Goal: Use online tool/utility: Utilize a website feature to perform a specific function

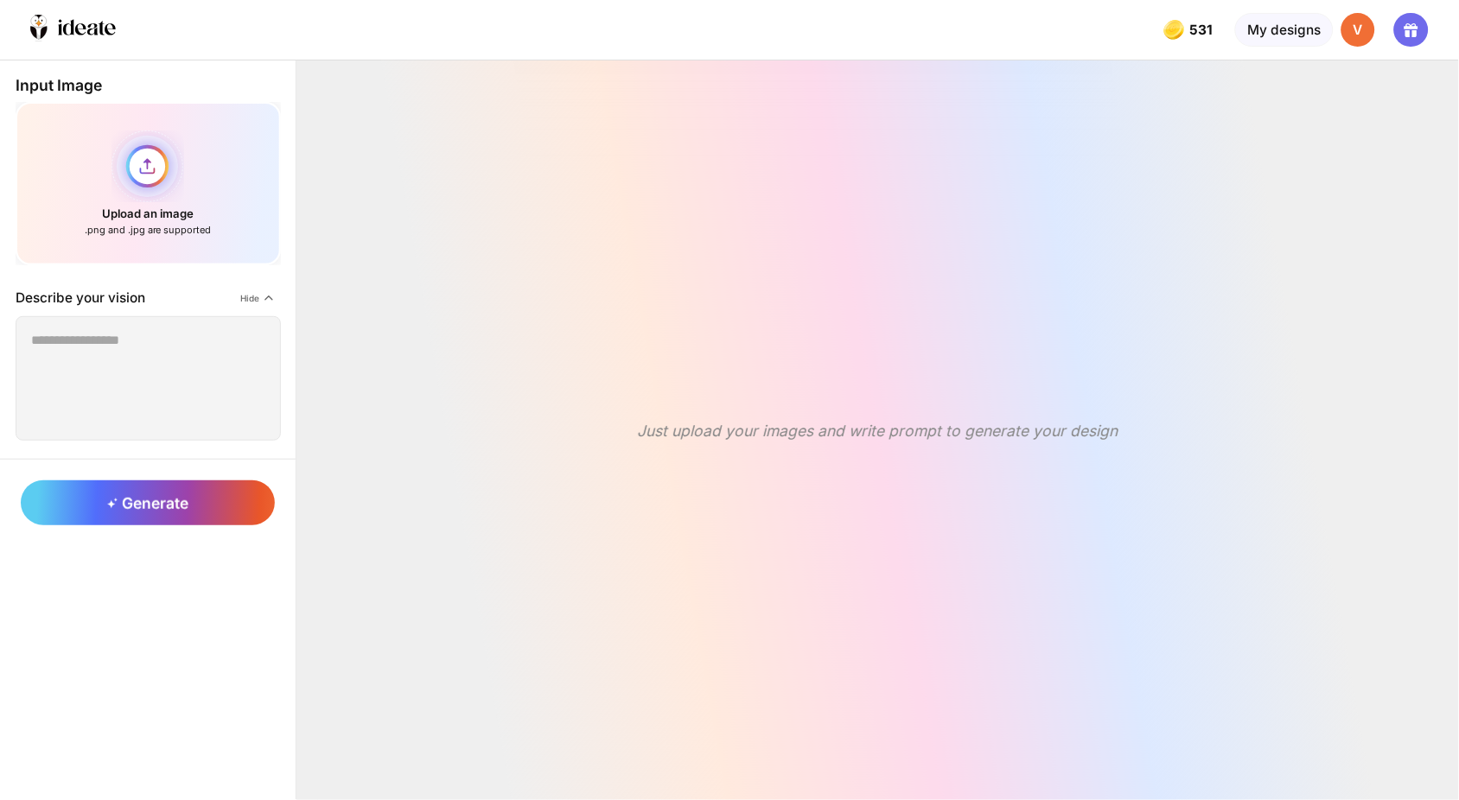
click at [128, 148] on div "Upload an image .png and .jpg are supported" at bounding box center [148, 183] width 265 height 163
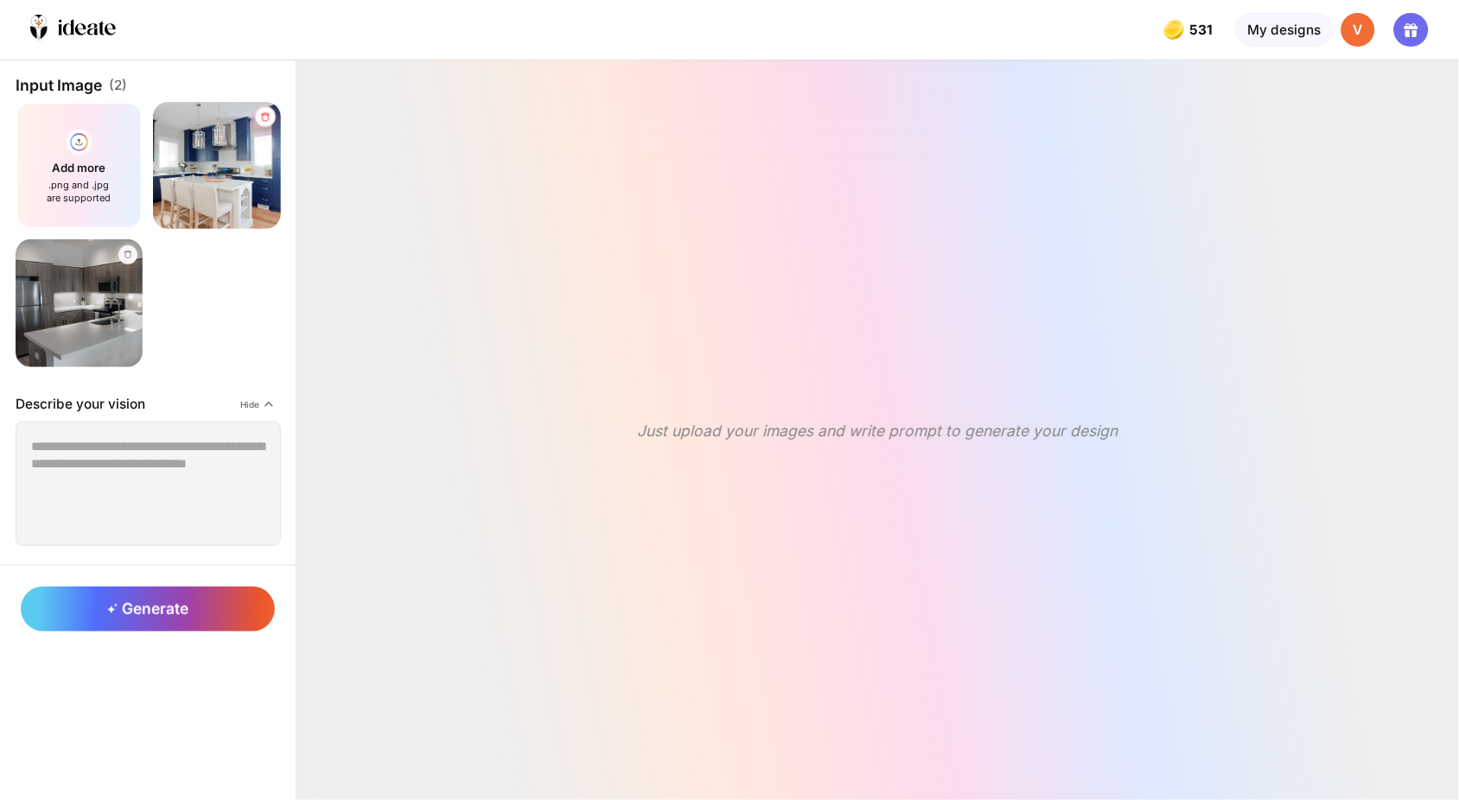
click at [255, 106] on div at bounding box center [265, 116] width 21 height 21
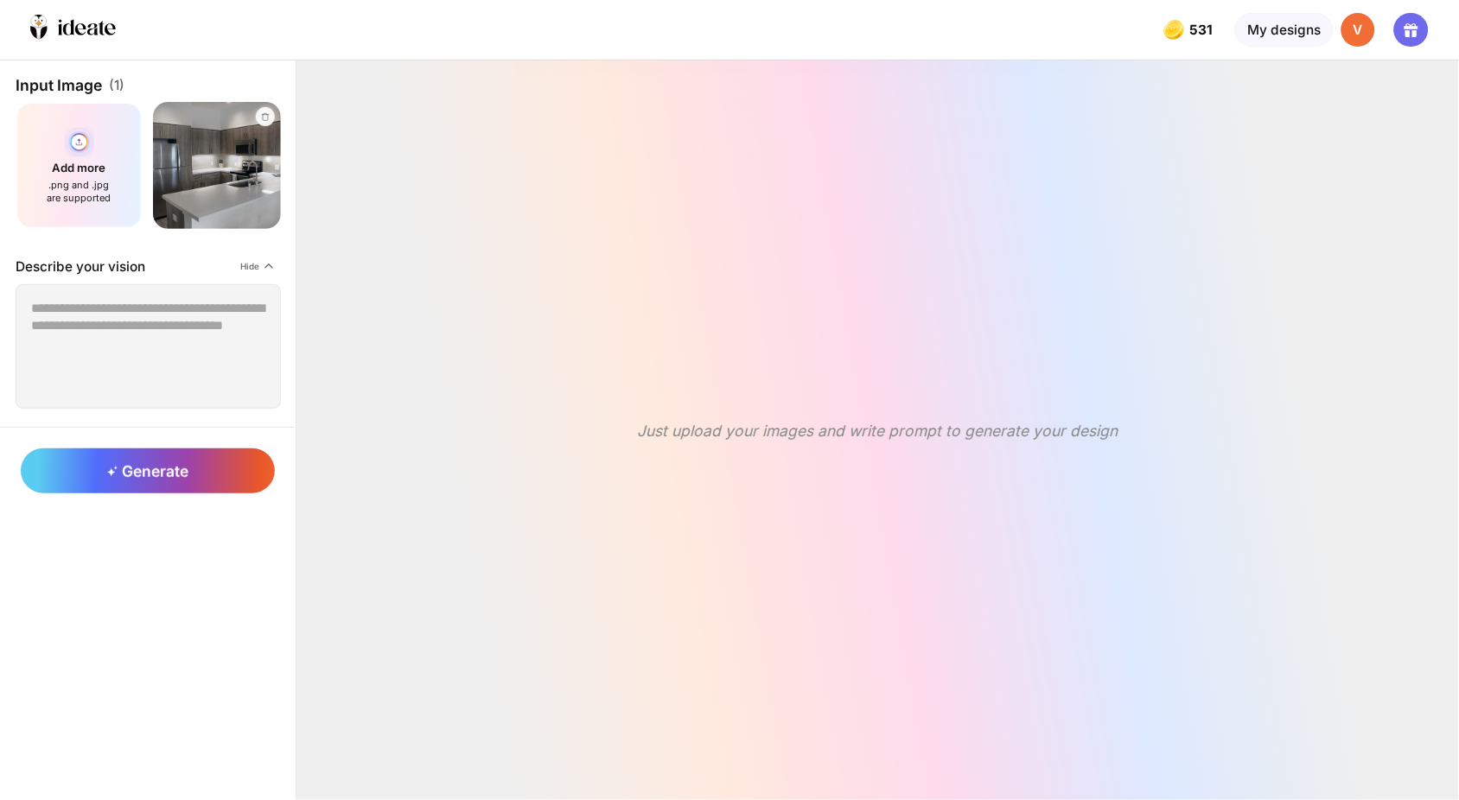
click at [75, 157] on div "Add more .png and .jpg are supported" at bounding box center [80, 166] width 128 height 128
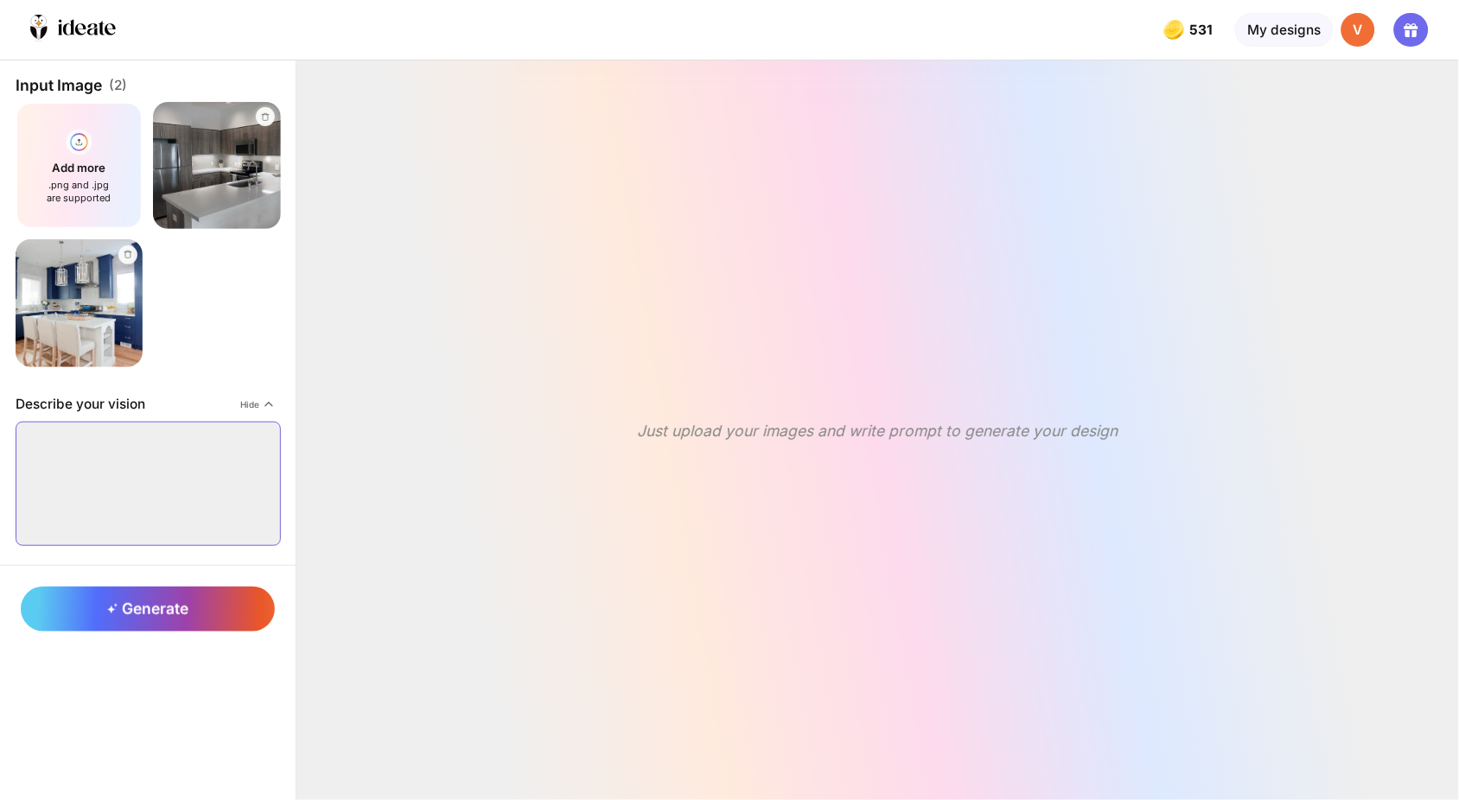
click at [197, 441] on textarea at bounding box center [148, 484] width 265 height 124
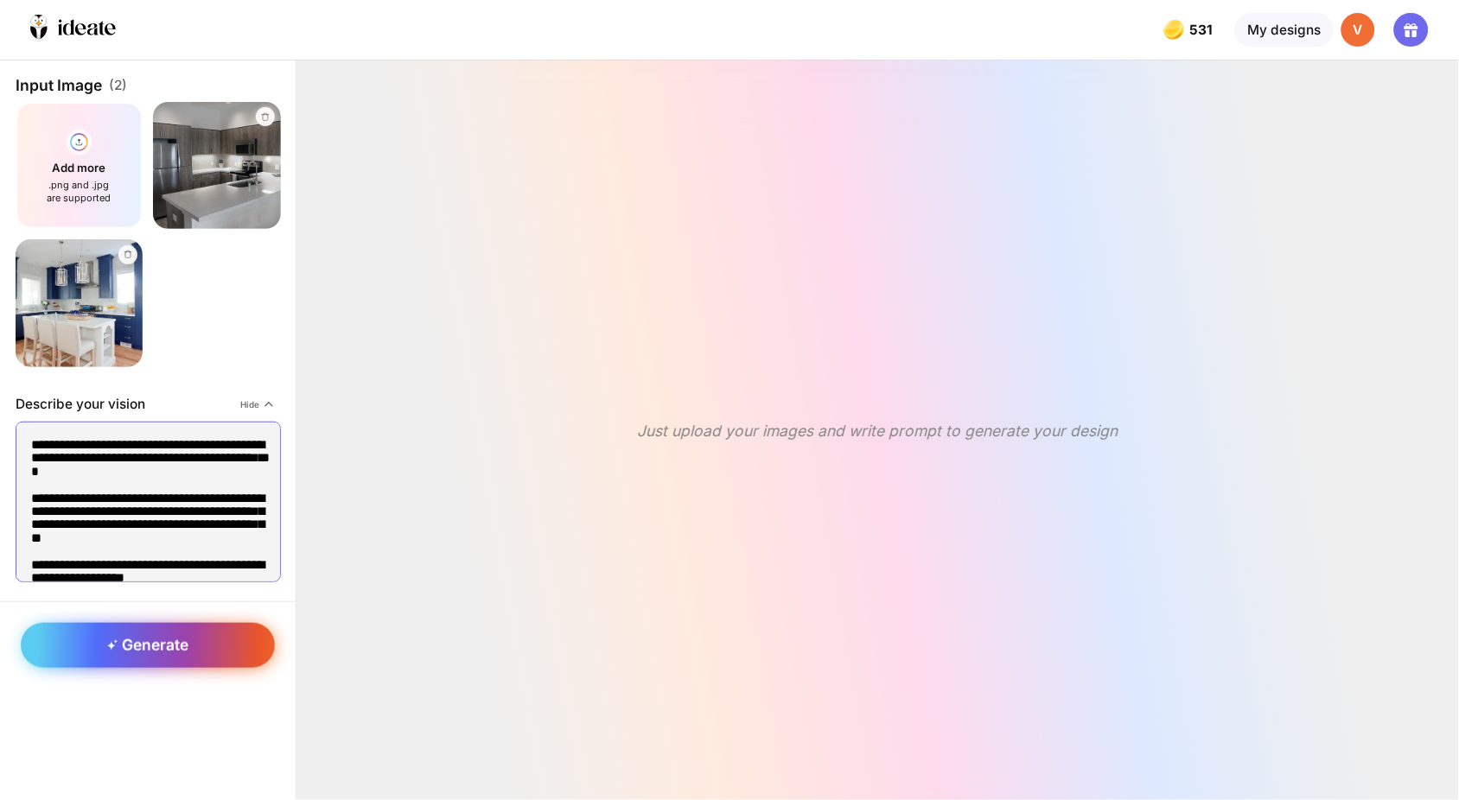
type textarea "**********"
click at [153, 636] on span "Generate" at bounding box center [147, 645] width 80 height 18
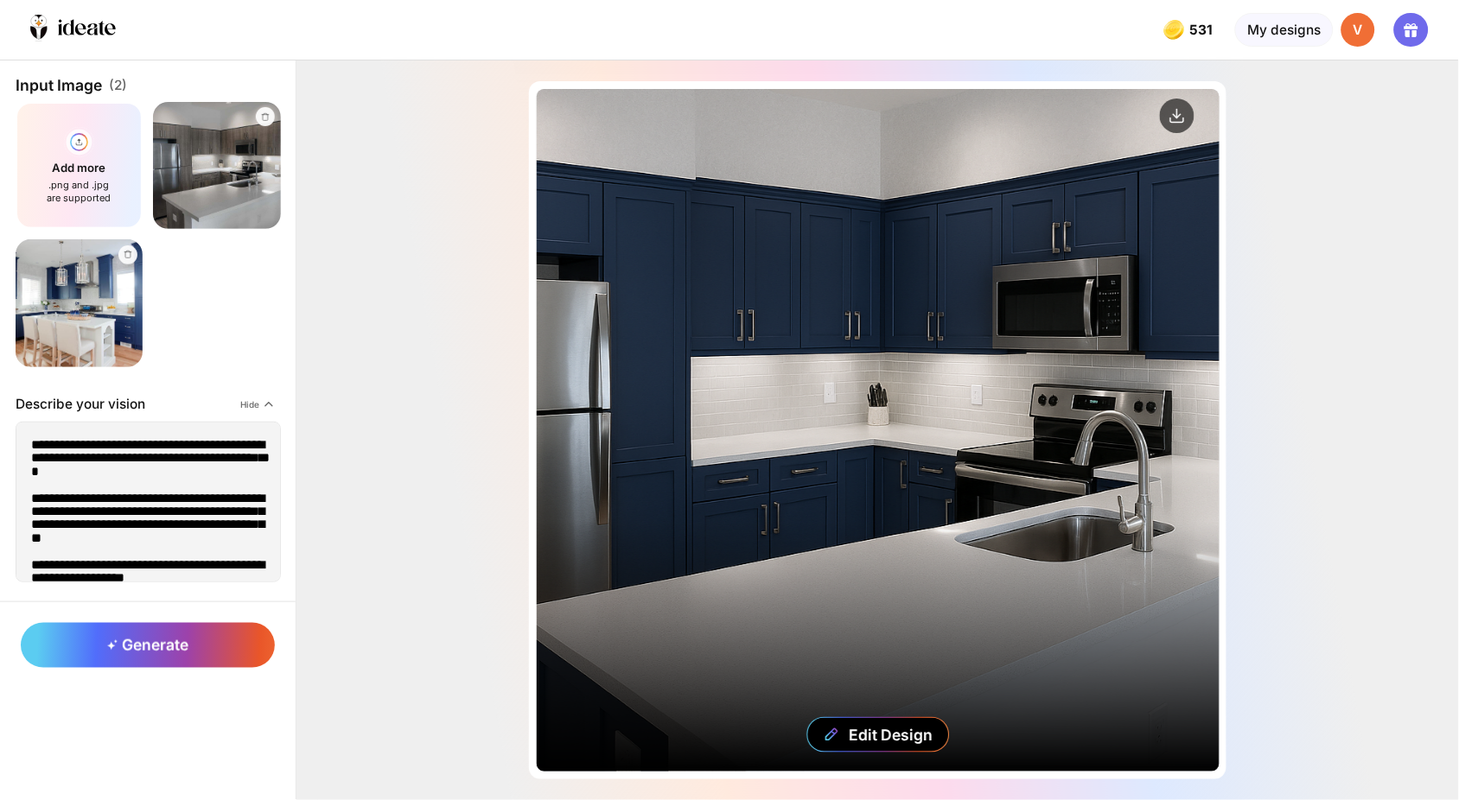
click at [743, 454] on div "Edit Design" at bounding box center [878, 430] width 683 height 683
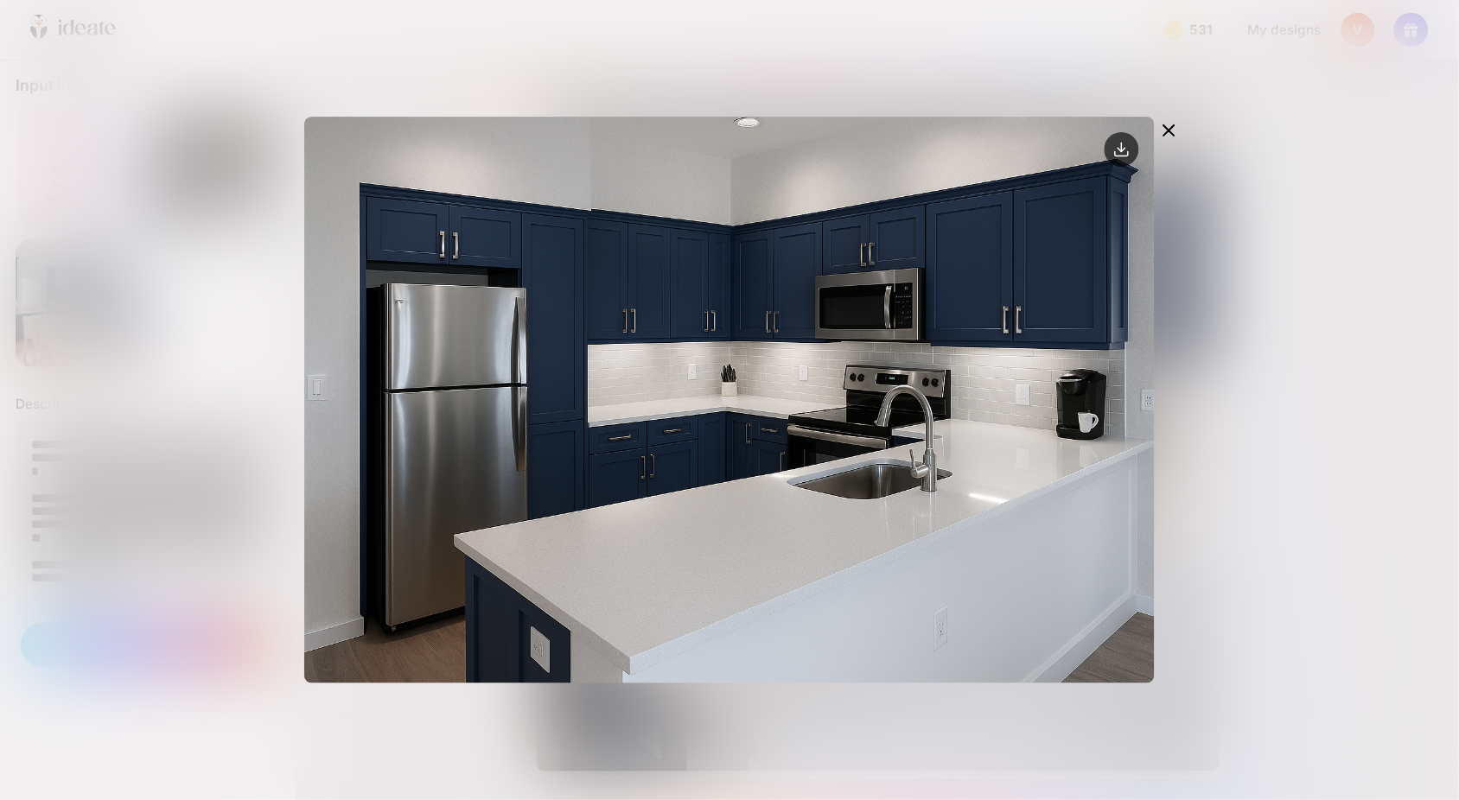
click at [1179, 120] on icon at bounding box center [1168, 130] width 21 height 21
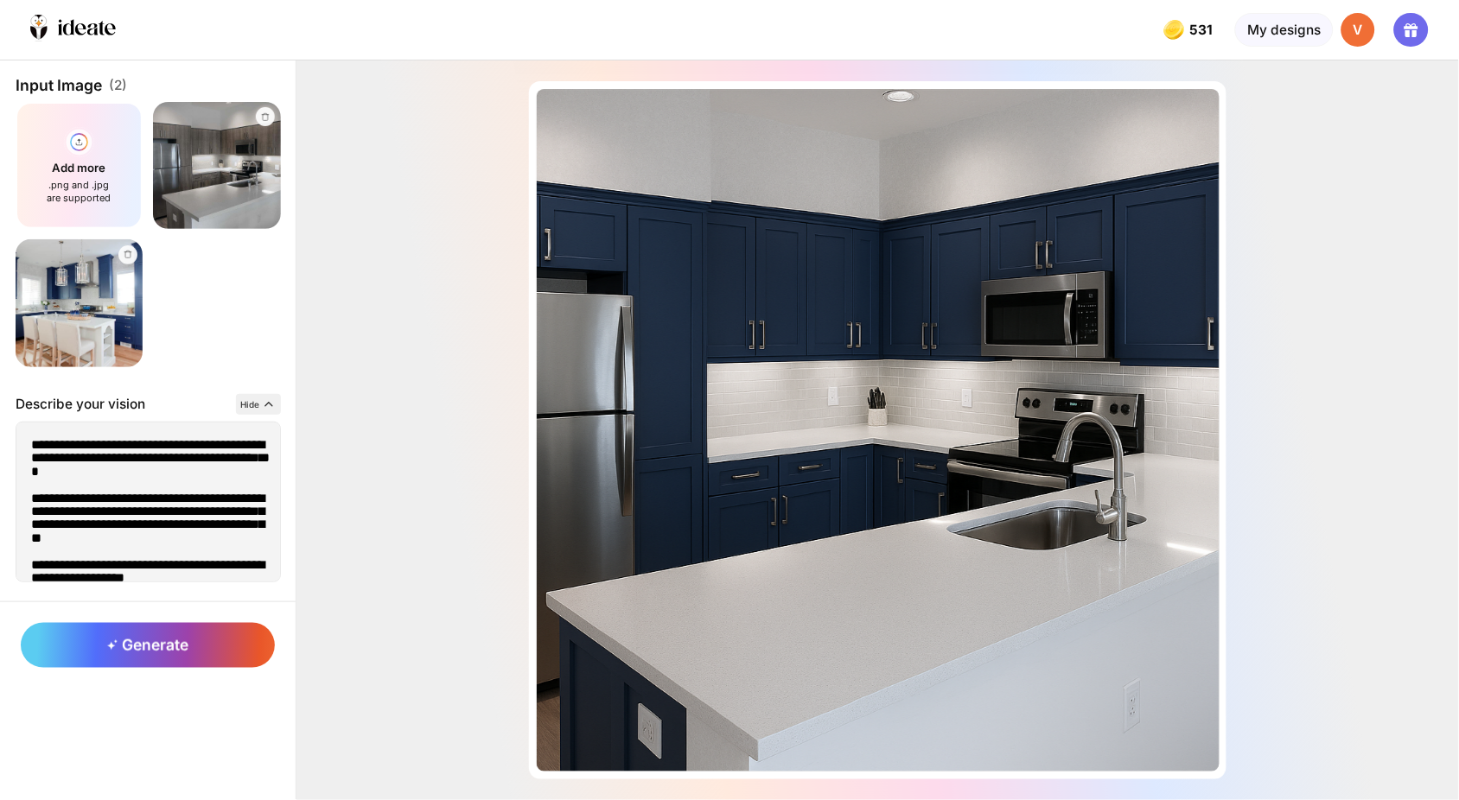
click at [265, 403] on polyline at bounding box center [268, 404] width 7 height 3
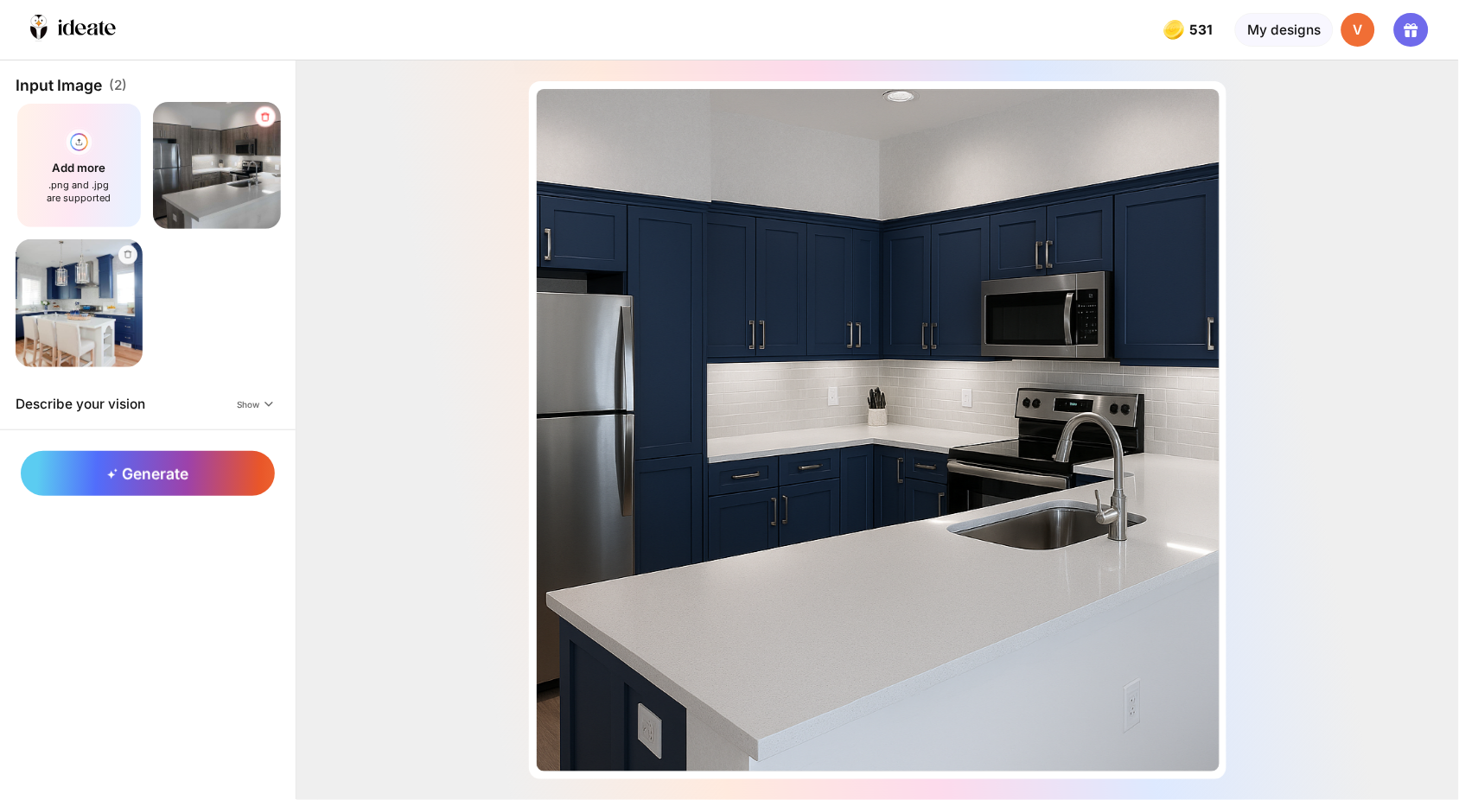
click at [259, 111] on icon at bounding box center [264, 116] width 11 height 10
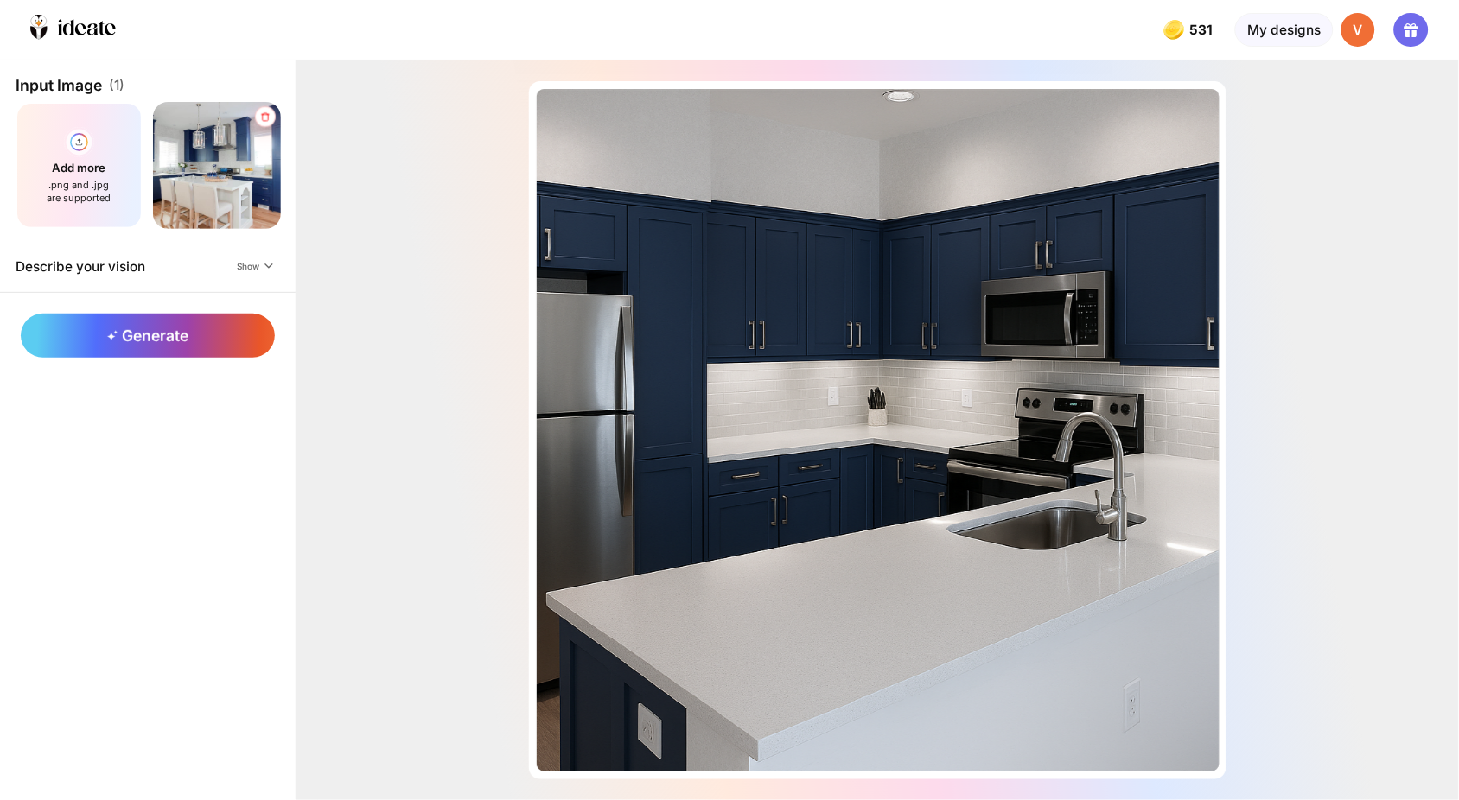
click at [259, 111] on icon at bounding box center [264, 116] width 11 height 10
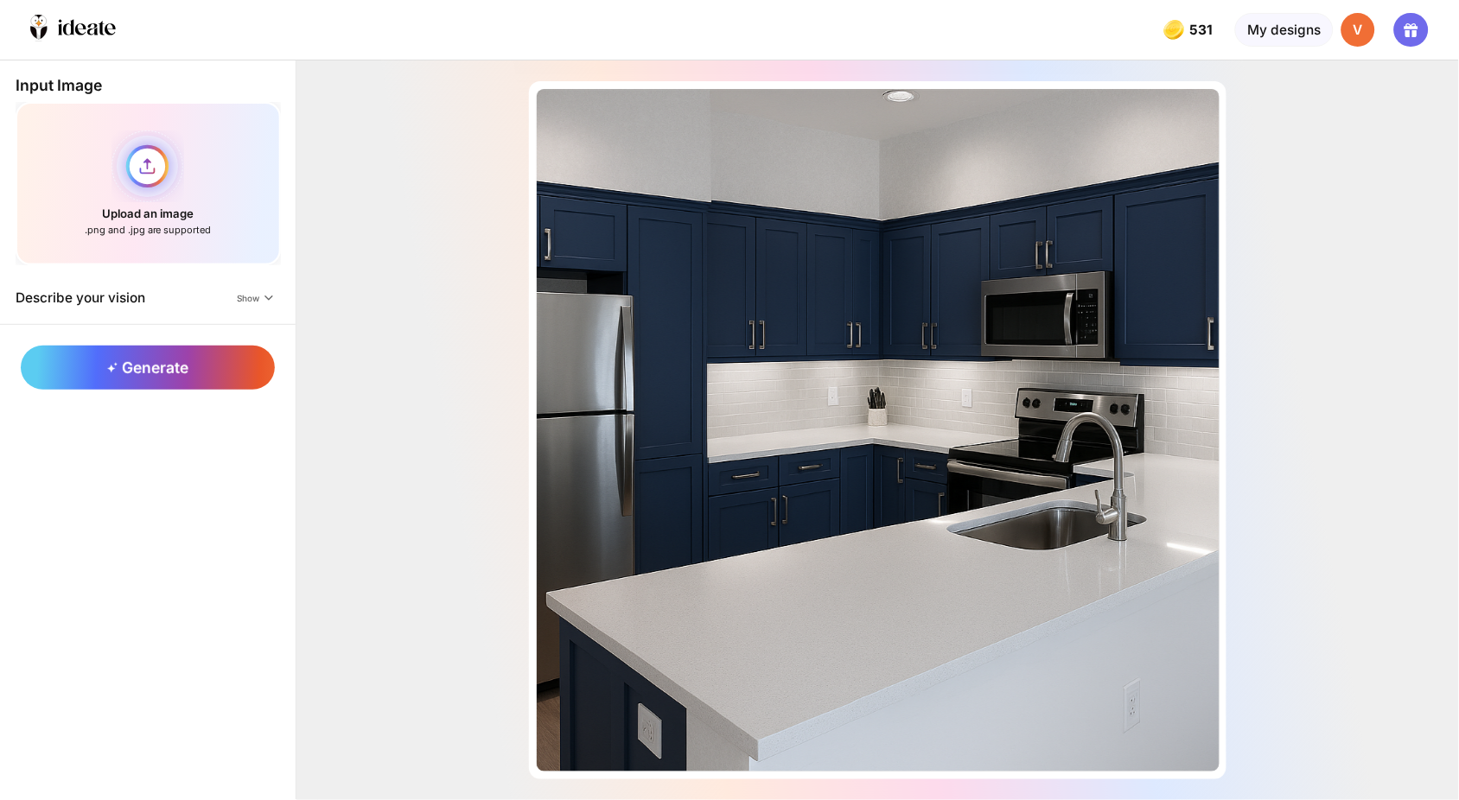
click at [143, 153] on div "Upload an image .png and .jpg are supported" at bounding box center [148, 183] width 265 height 163
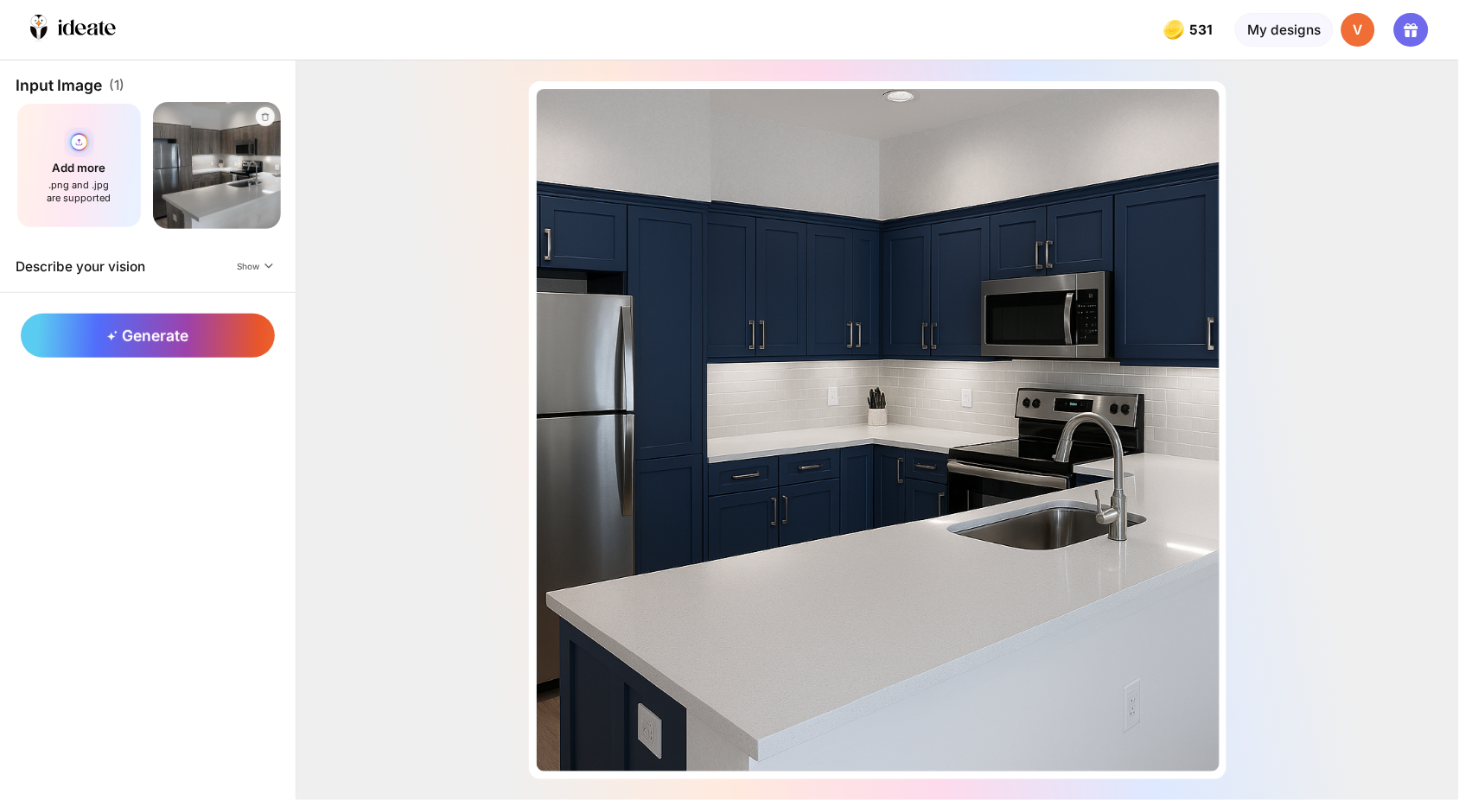
click at [64, 175] on div "Add more .png and .jpg are supported" at bounding box center [80, 166] width 128 height 128
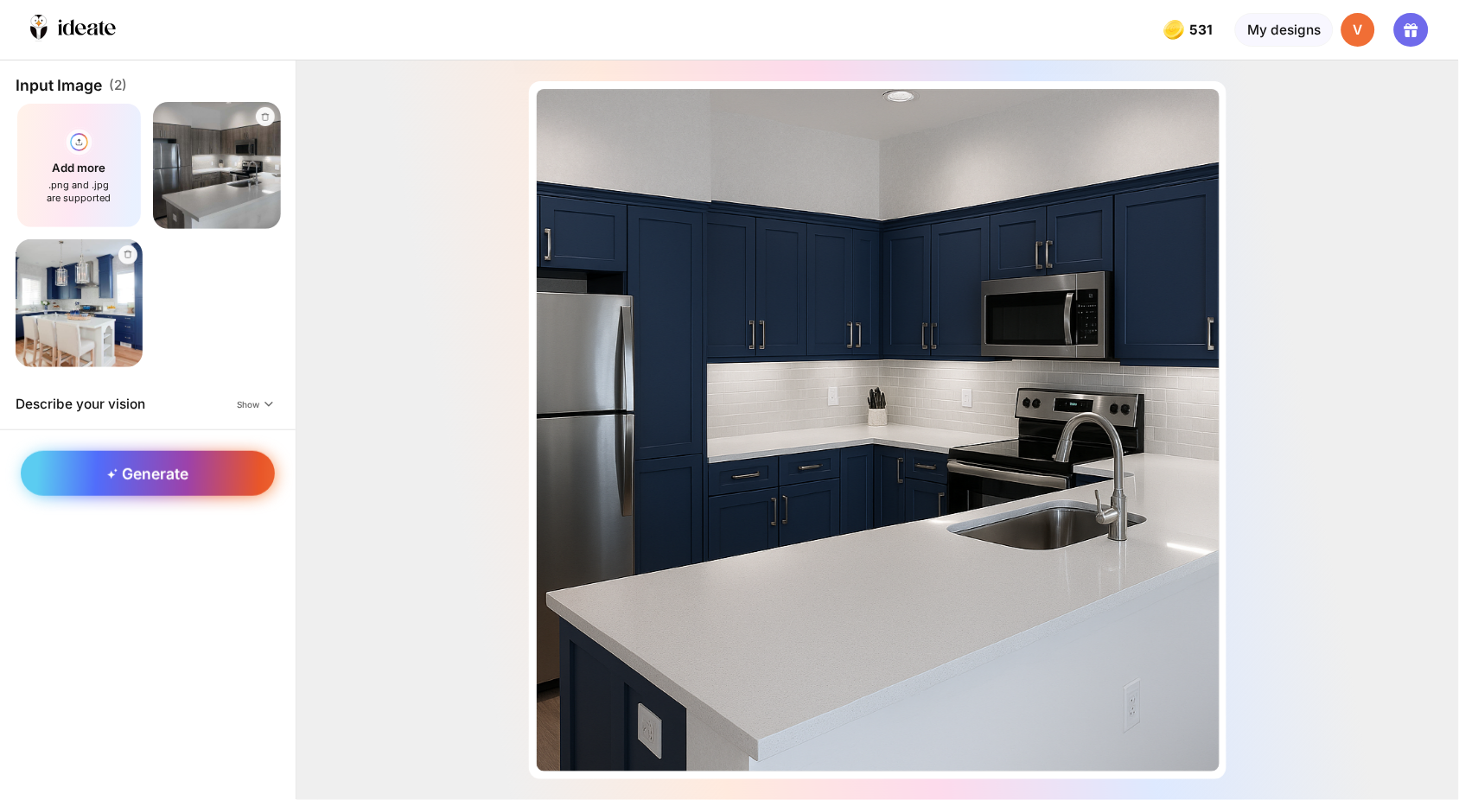
click at [175, 451] on div "Generate" at bounding box center [148, 473] width 254 height 45
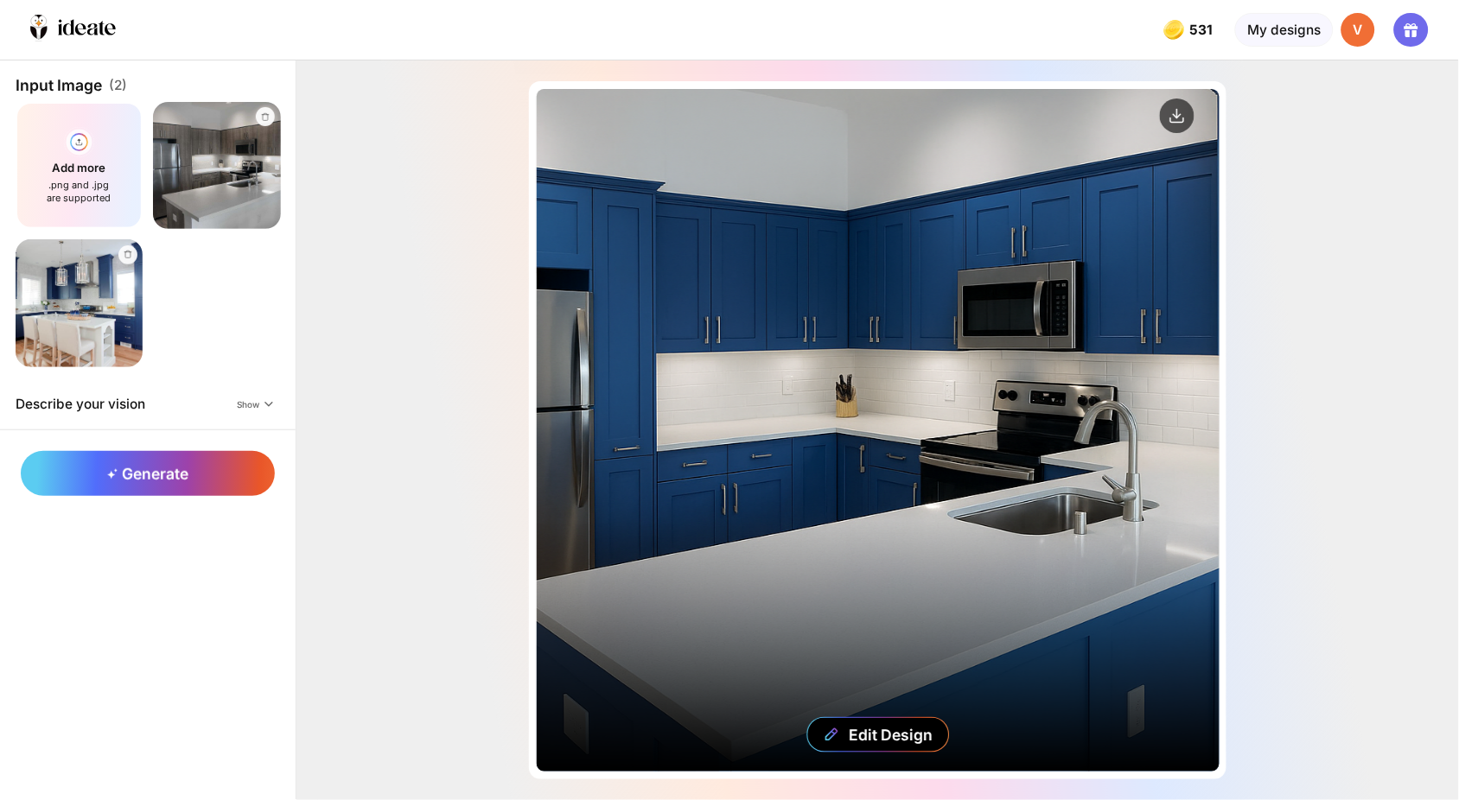
click at [925, 416] on div "Edit Design" at bounding box center [878, 430] width 683 height 683
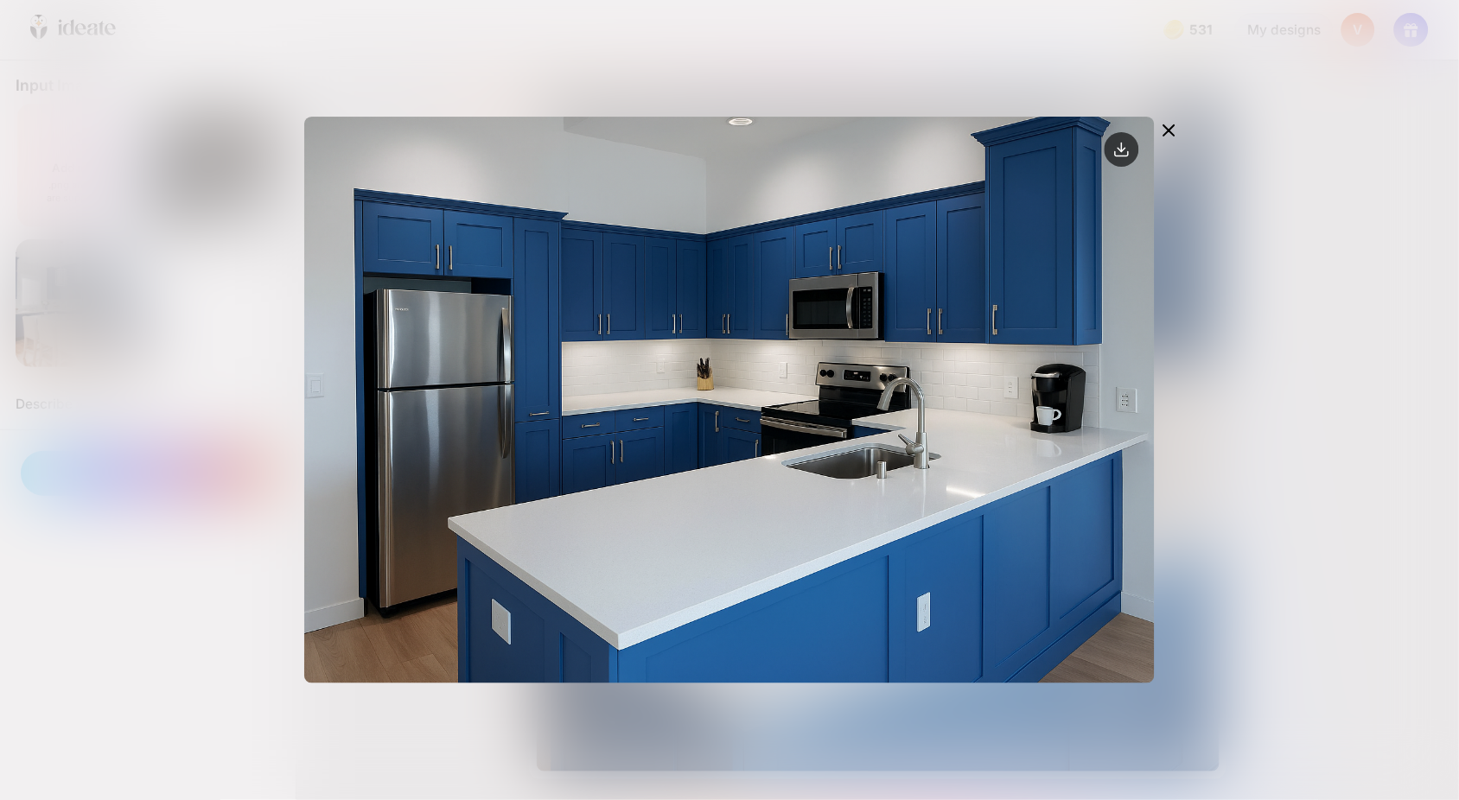
click at [1179, 120] on icon at bounding box center [1168, 130] width 21 height 21
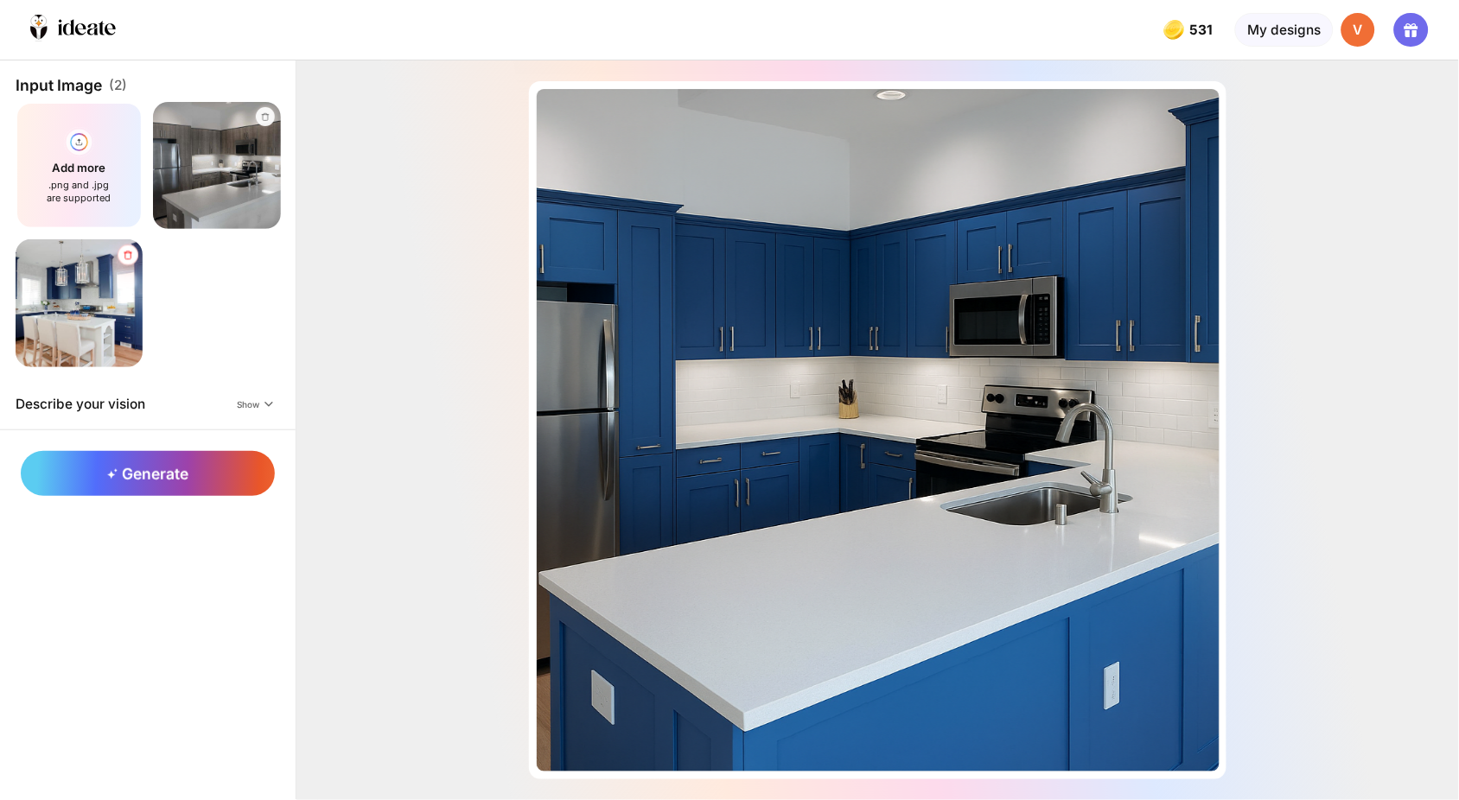
click at [117, 245] on div at bounding box center [127, 255] width 21 height 21
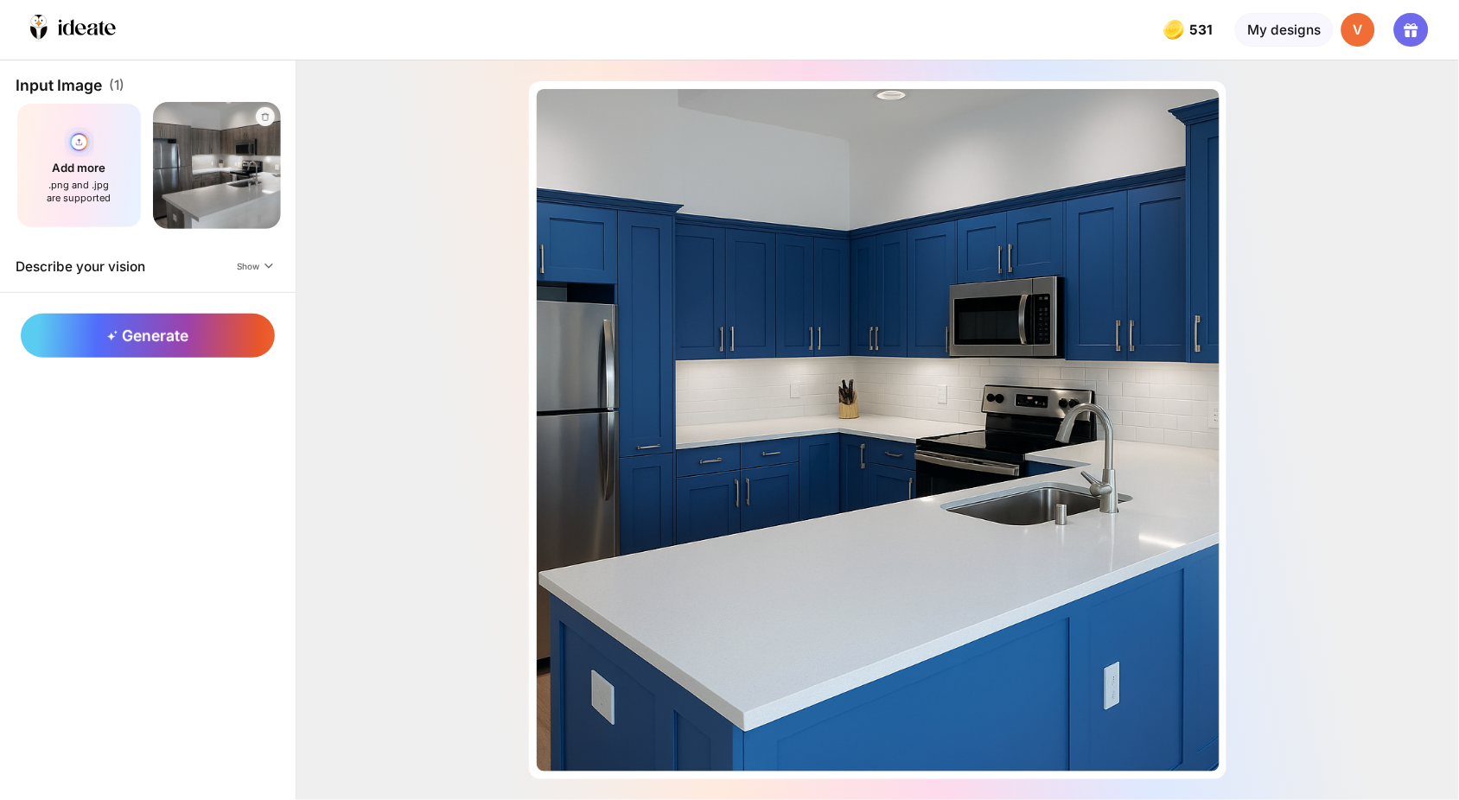
click at [76, 157] on div "Add more .png and .jpg are supported" at bounding box center [80, 166] width 128 height 128
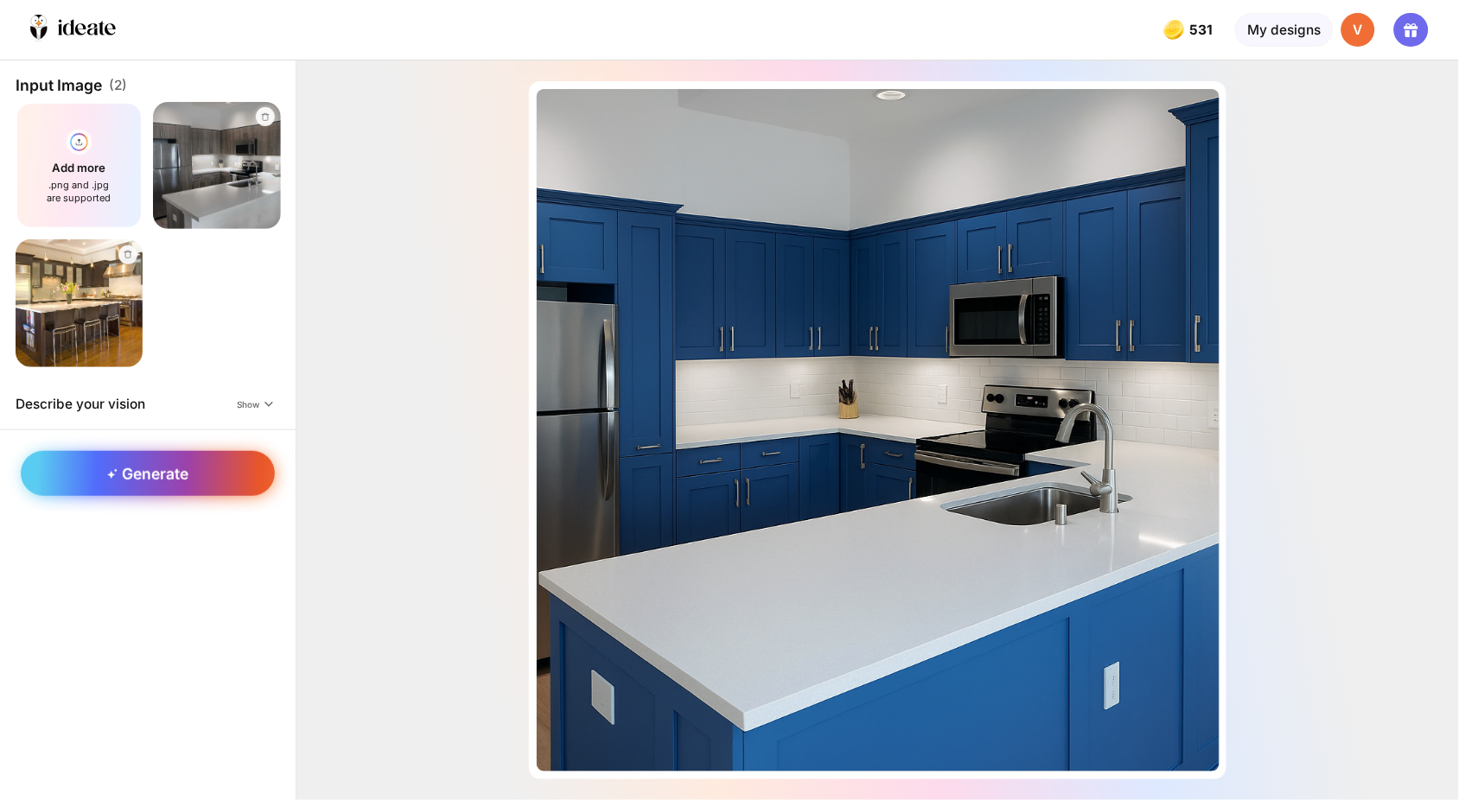
click at [117, 465] on span "Generate" at bounding box center [147, 474] width 80 height 18
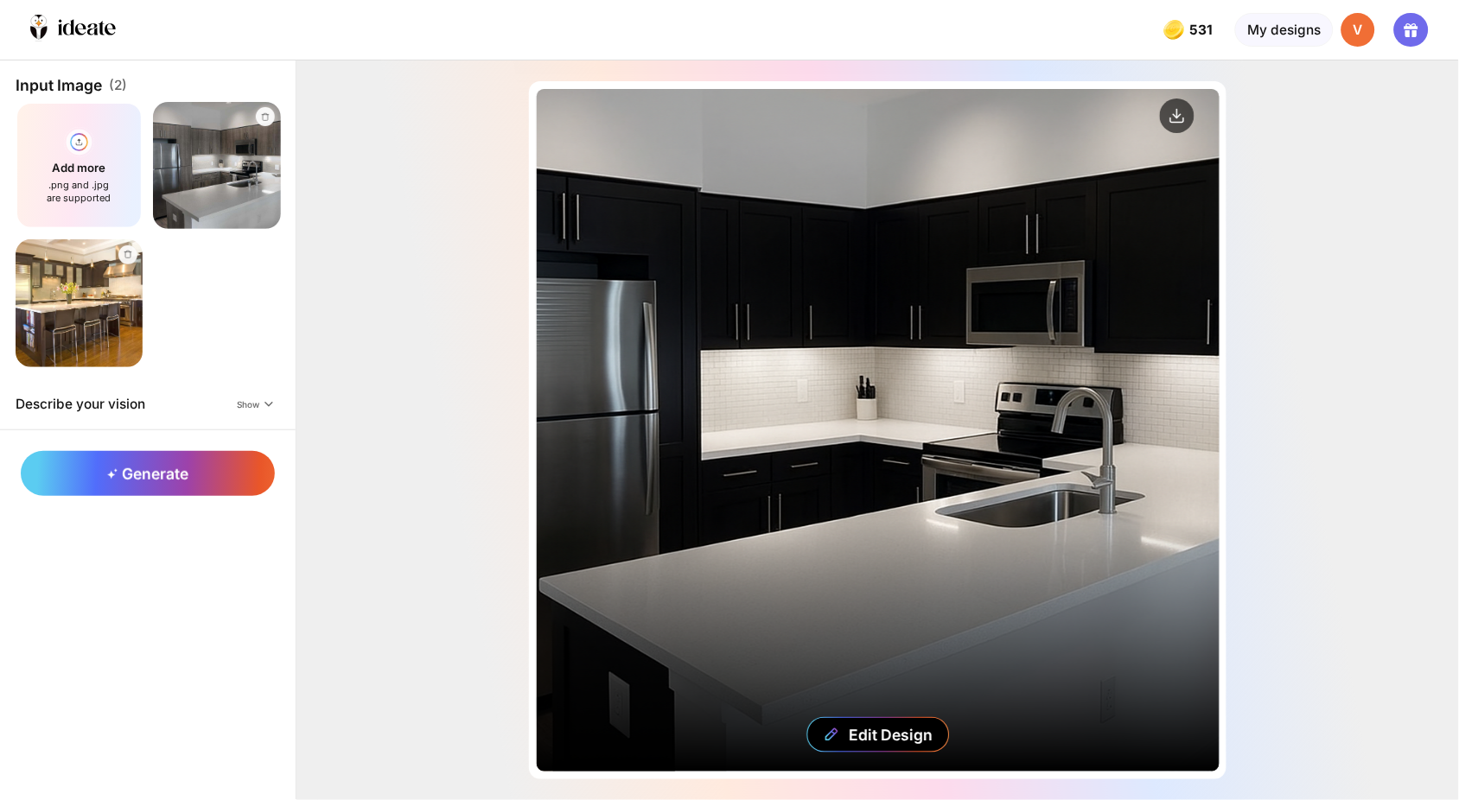
click at [903, 410] on div "Edit Design" at bounding box center [878, 430] width 683 height 683
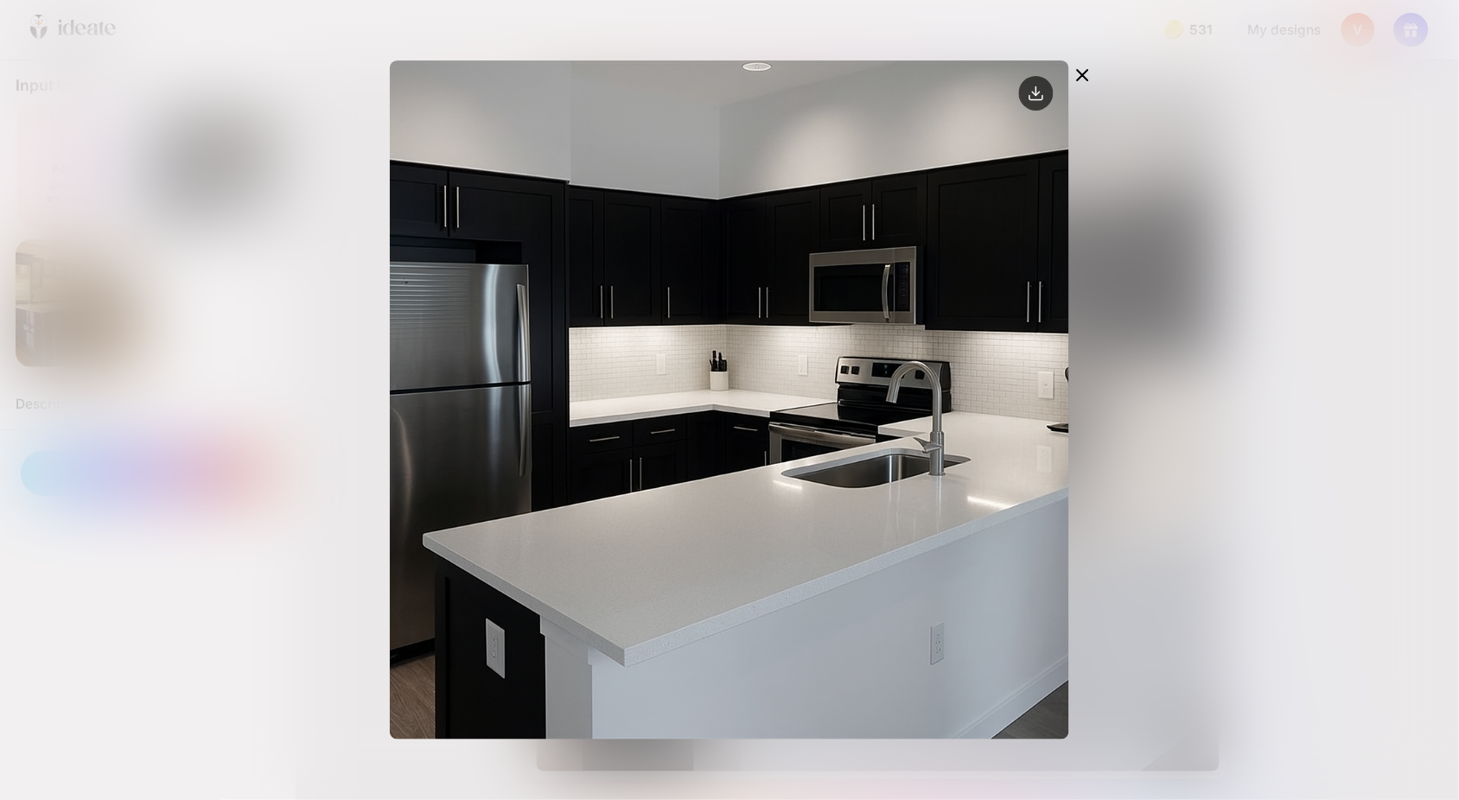
click at [1088, 70] on icon at bounding box center [1083, 75] width 10 height 10
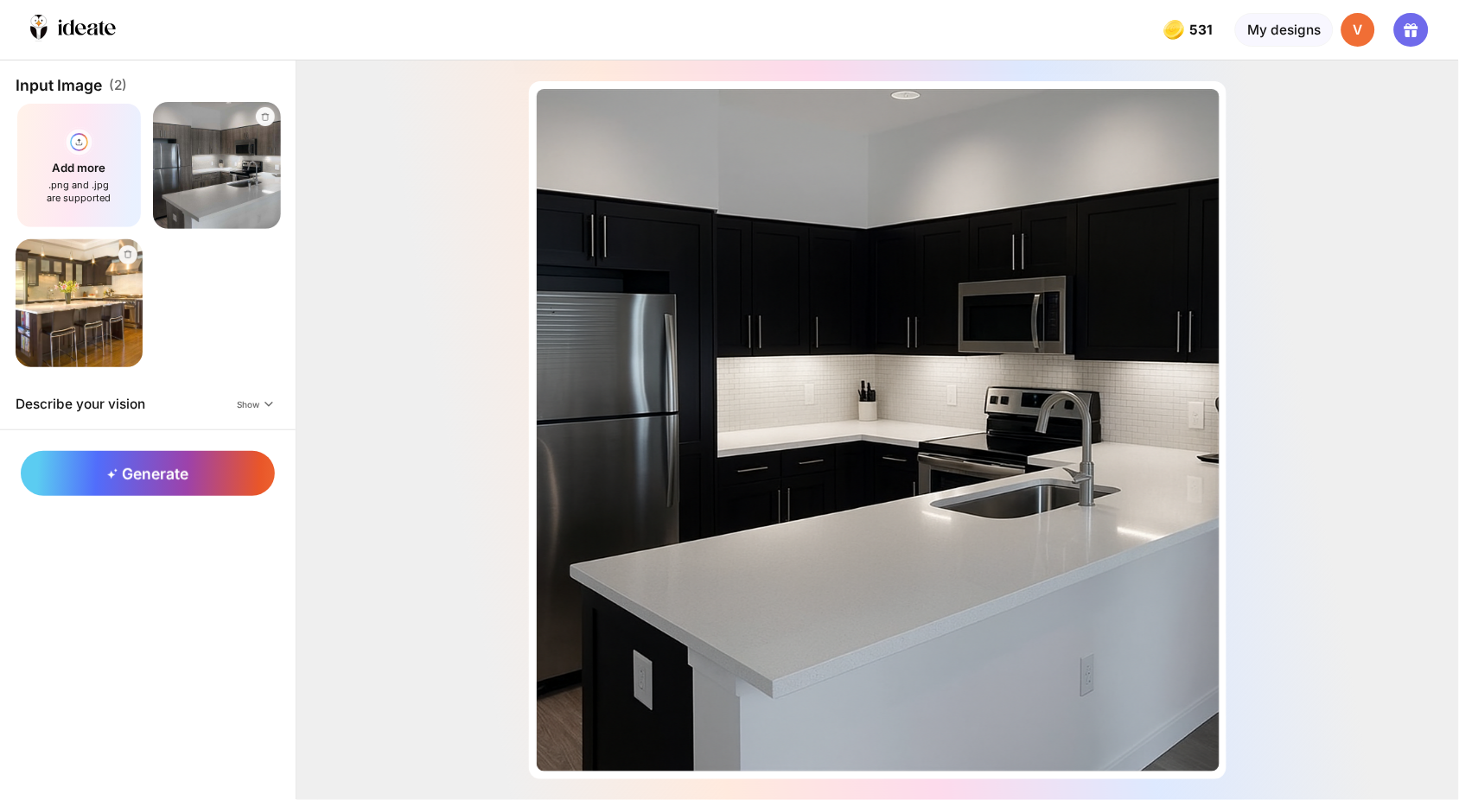
click at [100, 297] on img at bounding box center [79, 303] width 140 height 140
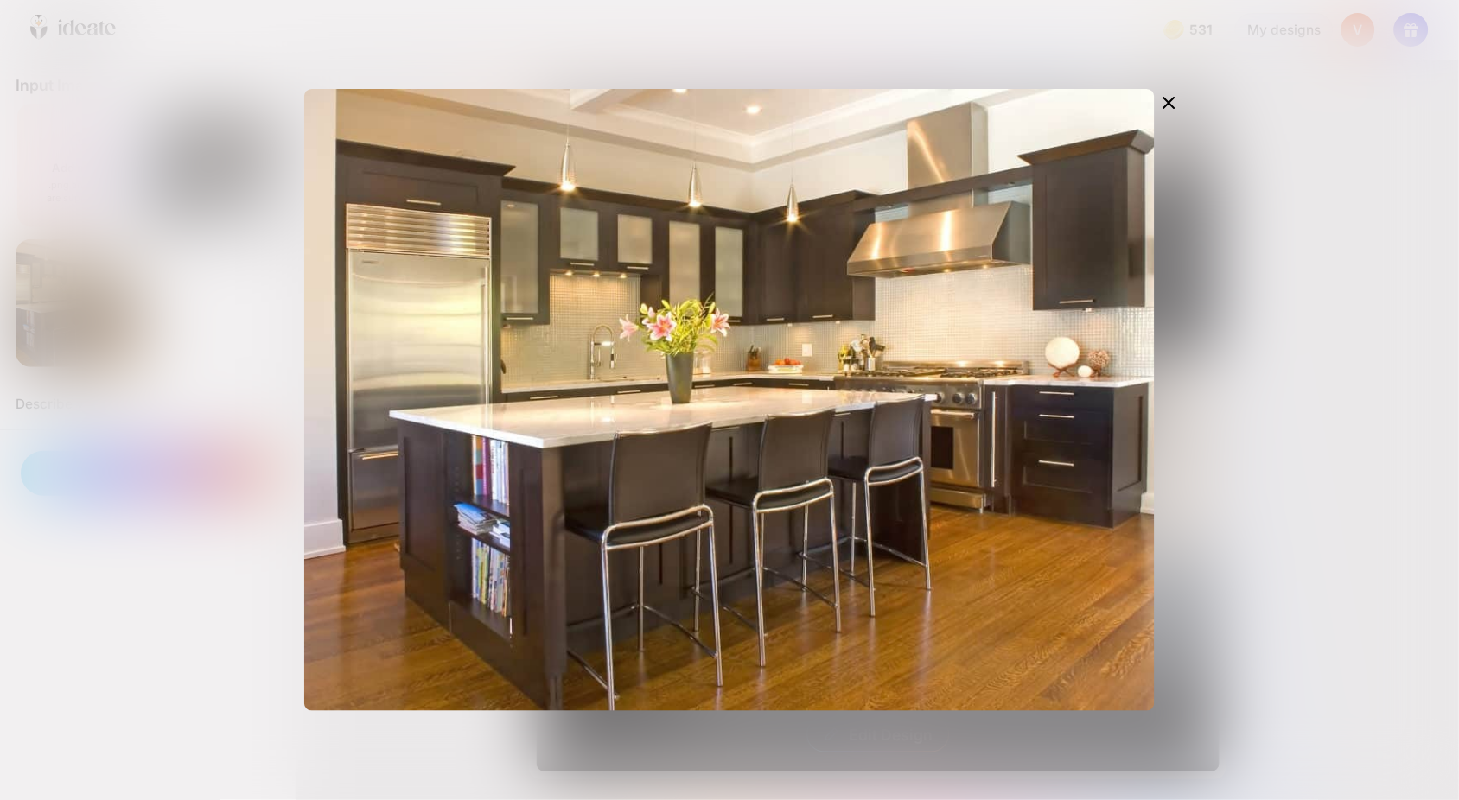
drag, startPoint x: 1187, startPoint y: 92, endPoint x: 1171, endPoint y: 102, distance: 18.7
click at [1179, 92] on icon at bounding box center [1168, 102] width 21 height 21
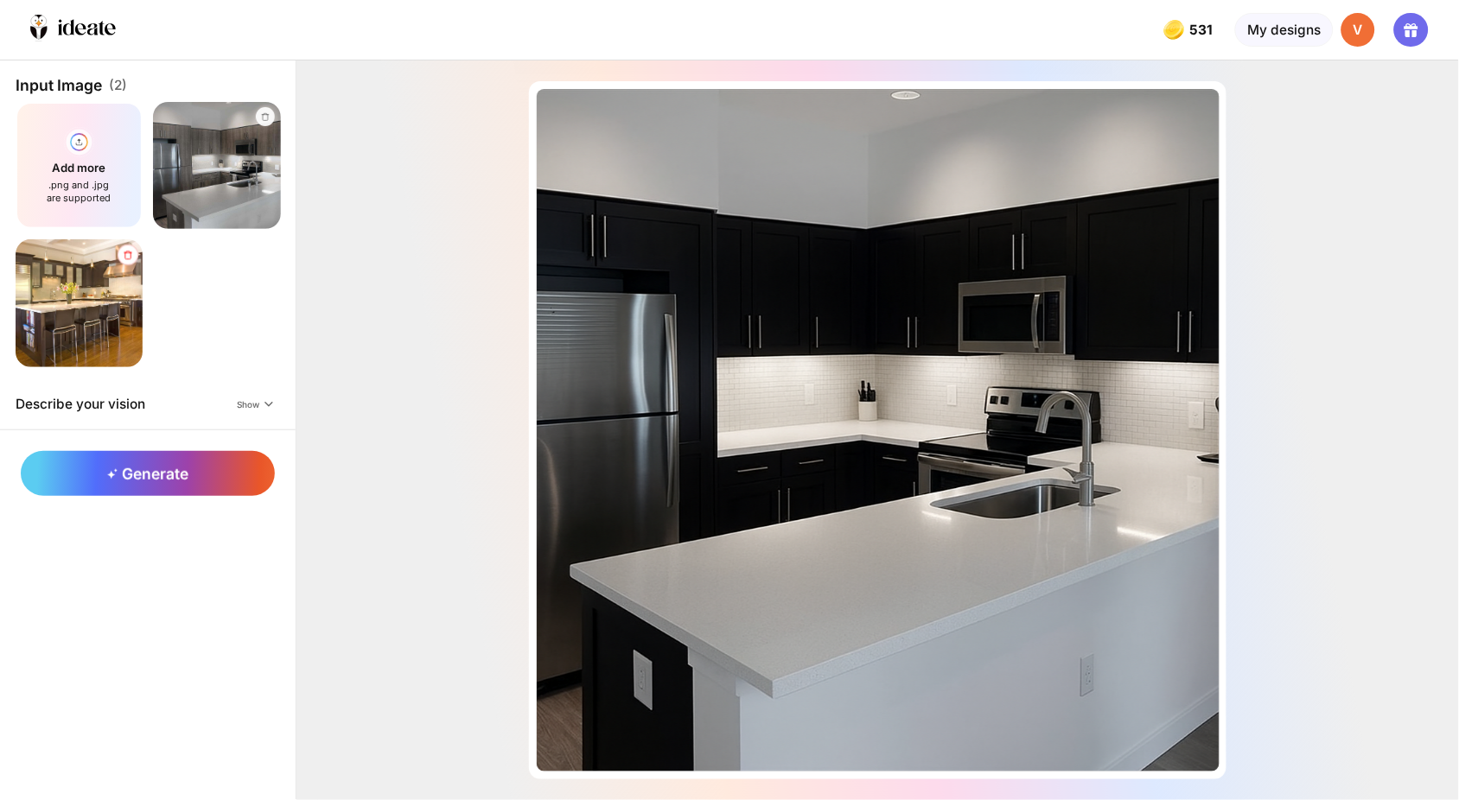
click at [122, 250] on icon at bounding box center [127, 255] width 11 height 10
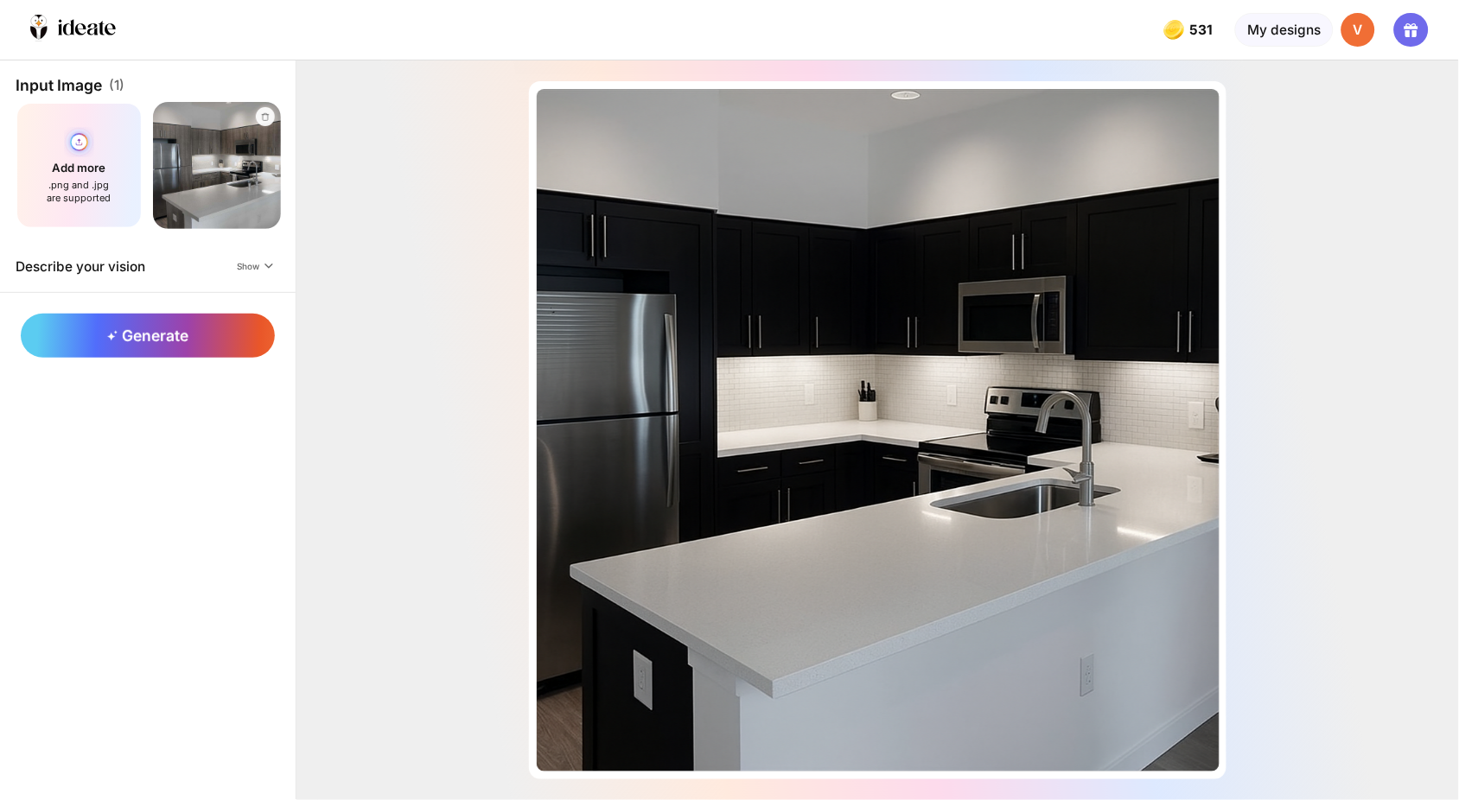
click at [100, 162] on div "Add more .png and .jpg are supported" at bounding box center [80, 166] width 128 height 128
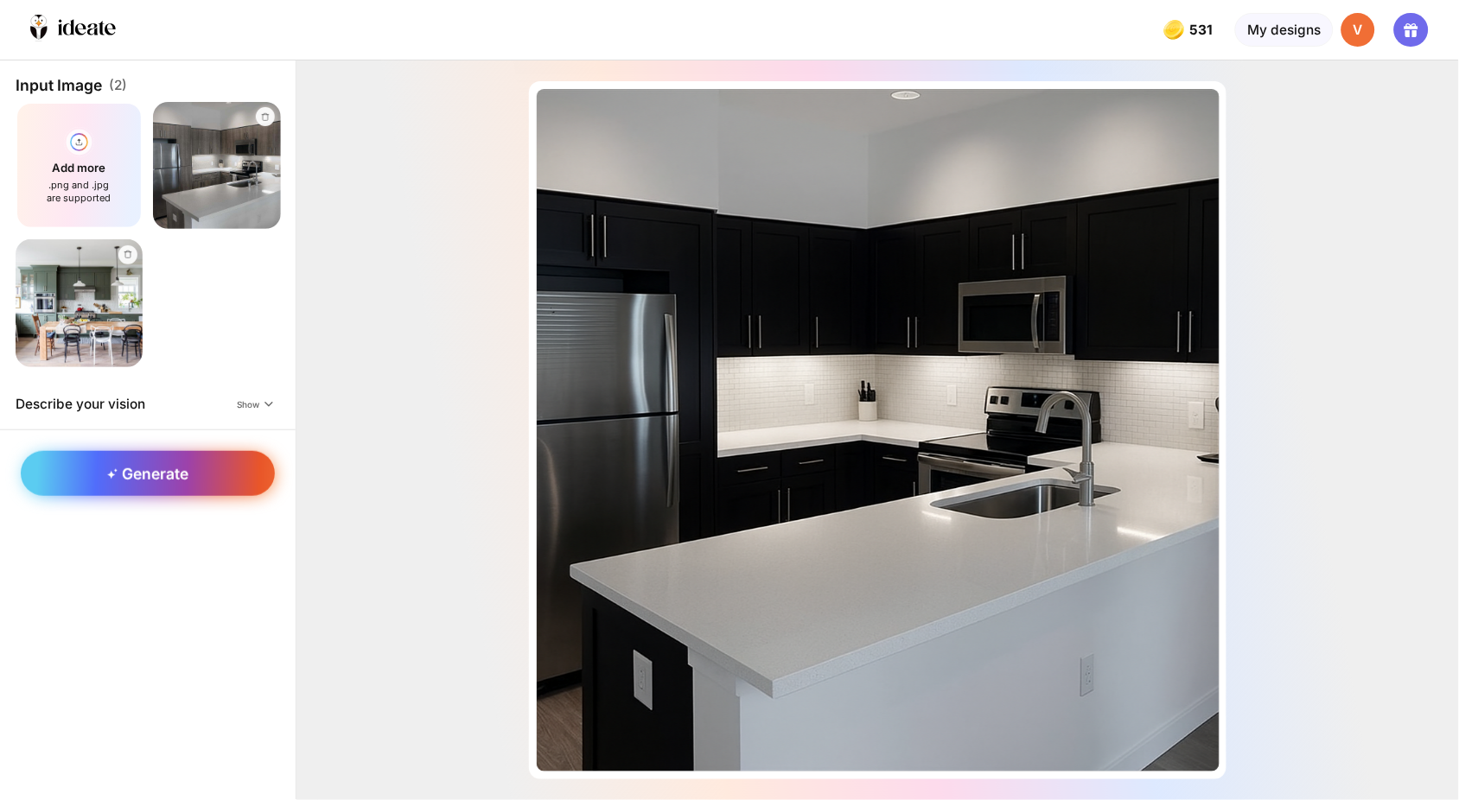
click at [124, 451] on div "Generate" at bounding box center [148, 473] width 254 height 45
